Goal: Book appointment/travel/reservation

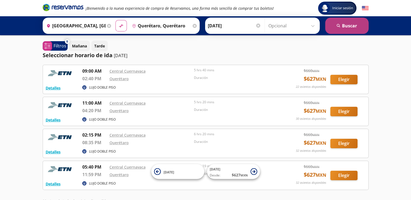
click at [342, 23] on button "search Buscar" at bounding box center [346, 26] width 43 height 16
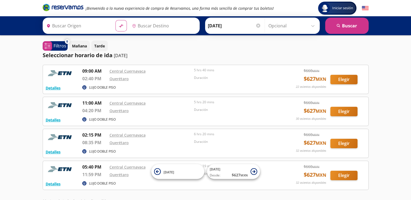
type input "Querétaro, Querétaro"
type input "Cuernavaca, Morelos"
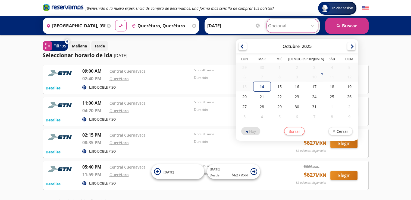
click at [313, 26] on input "Opcional" at bounding box center [292, 26] width 49 height 14
click at [169, 78] on div "Querétaro" at bounding box center [150, 79] width 82 height 7
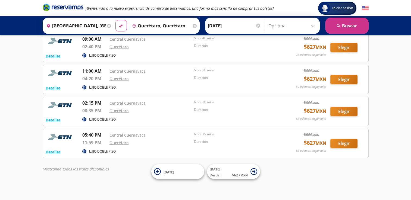
scroll to position [33, 0]
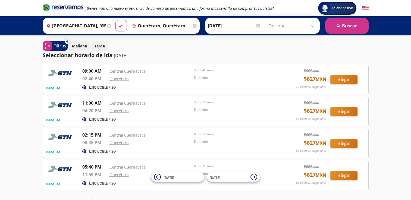
click at [296, 118] on p "30 asientos disponibles" at bounding box center [311, 119] width 30 height 5
